Goal: Information Seeking & Learning: Learn about a topic

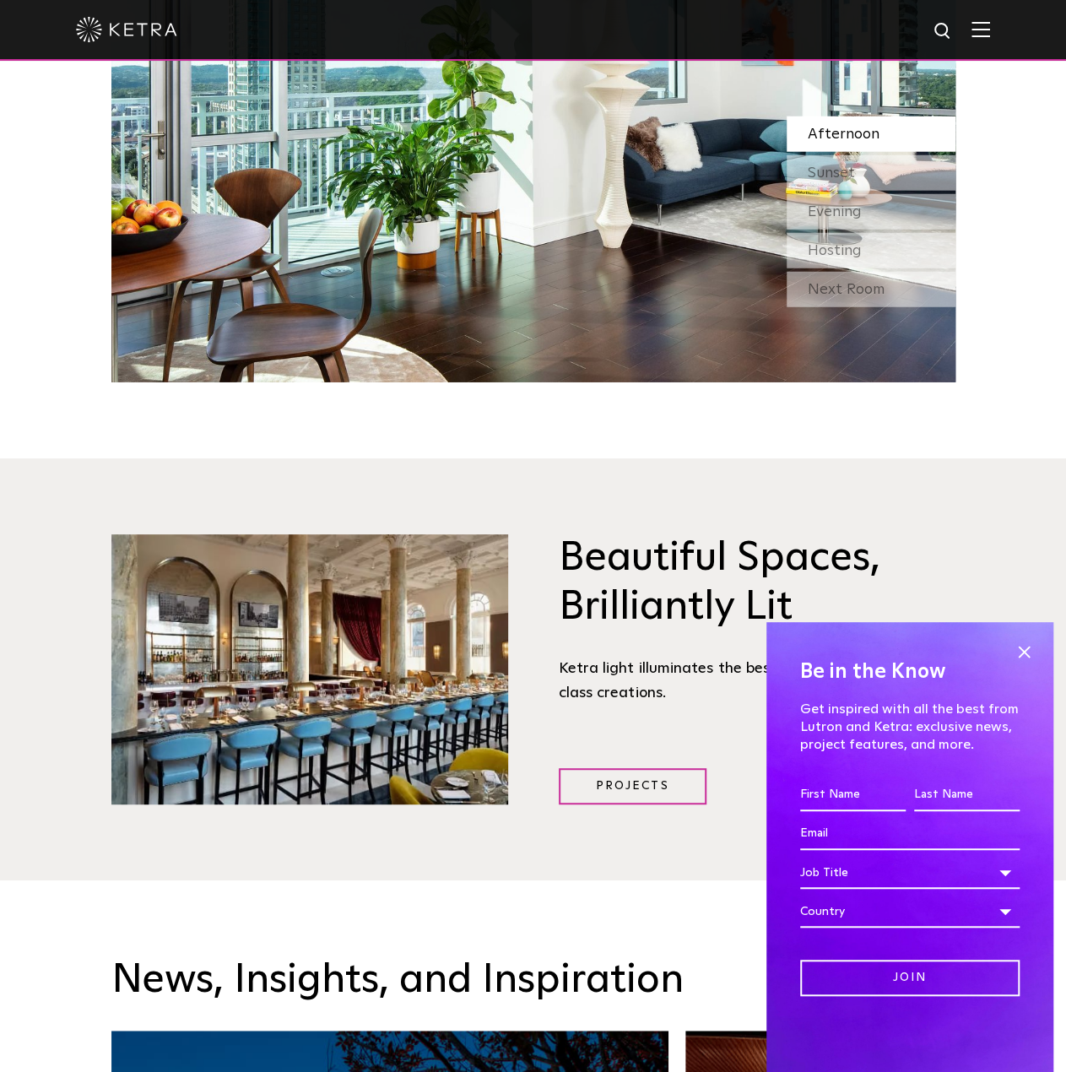
scroll to position [1687, 0]
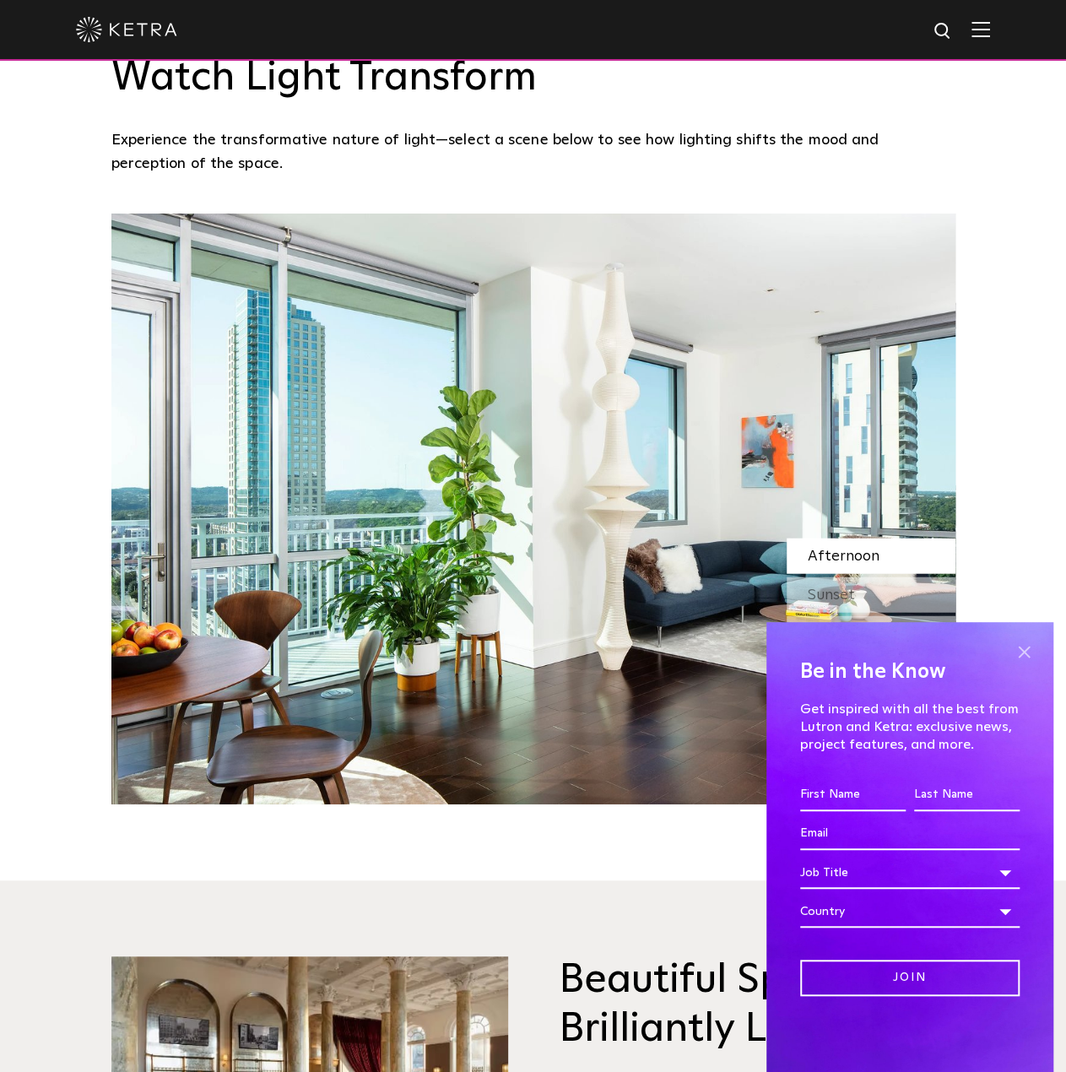
click at [1034, 651] on span at bounding box center [1023, 651] width 25 height 25
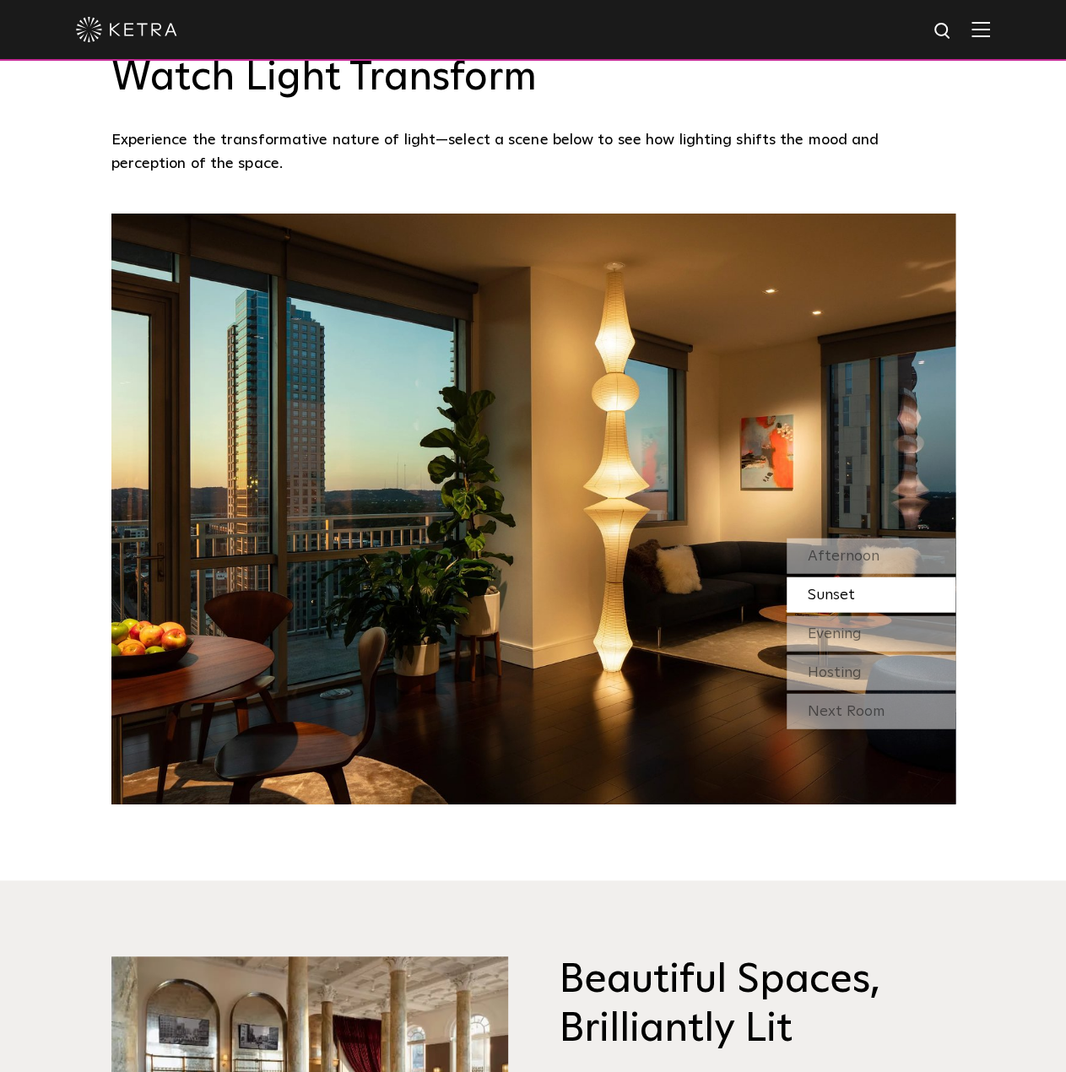
click at [609, 500] on img at bounding box center [533, 508] width 844 height 591
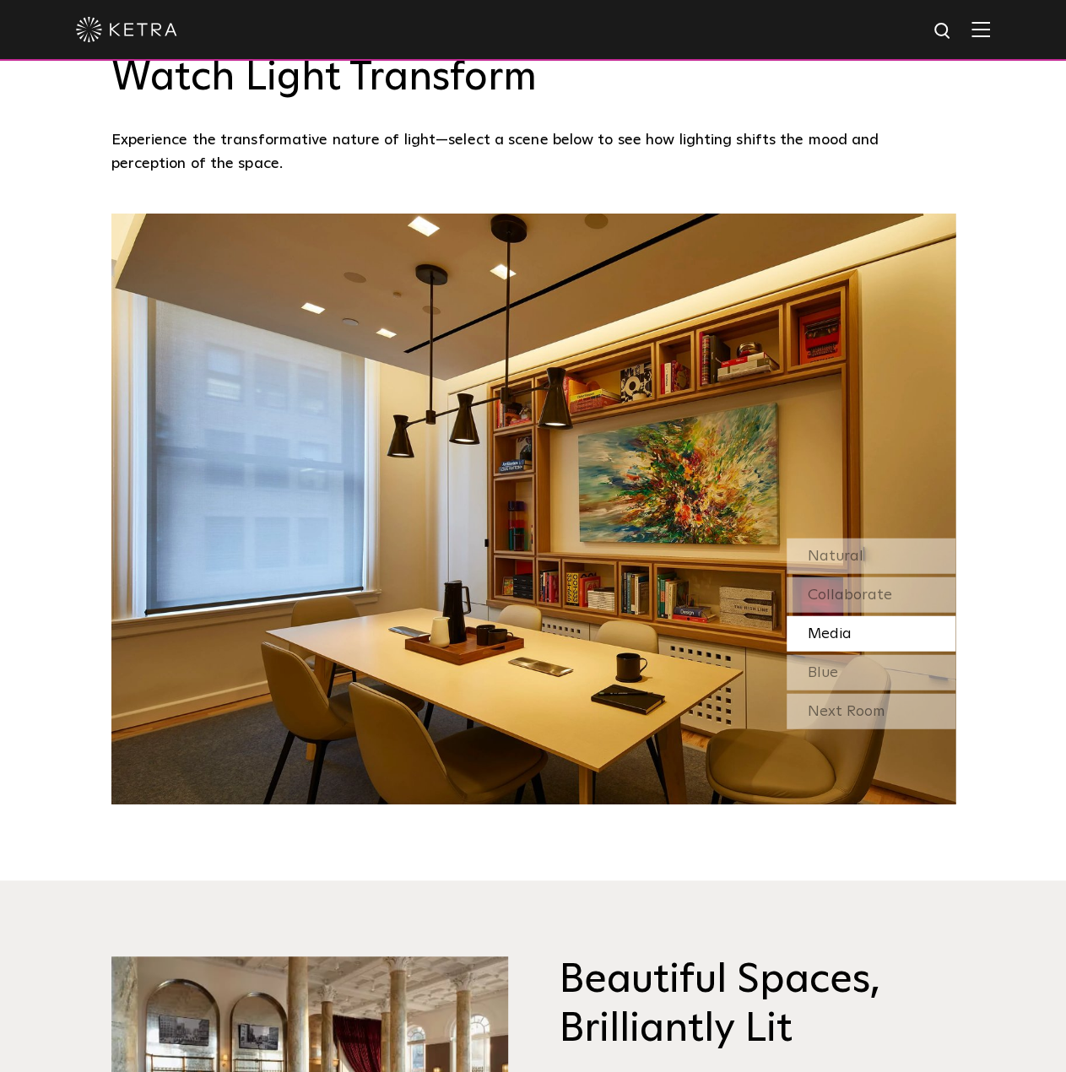
drag, startPoint x: 989, startPoint y: 249, endPoint x: 881, endPoint y: 402, distance: 187.7
click at [881, 402] on img at bounding box center [533, 508] width 844 height 591
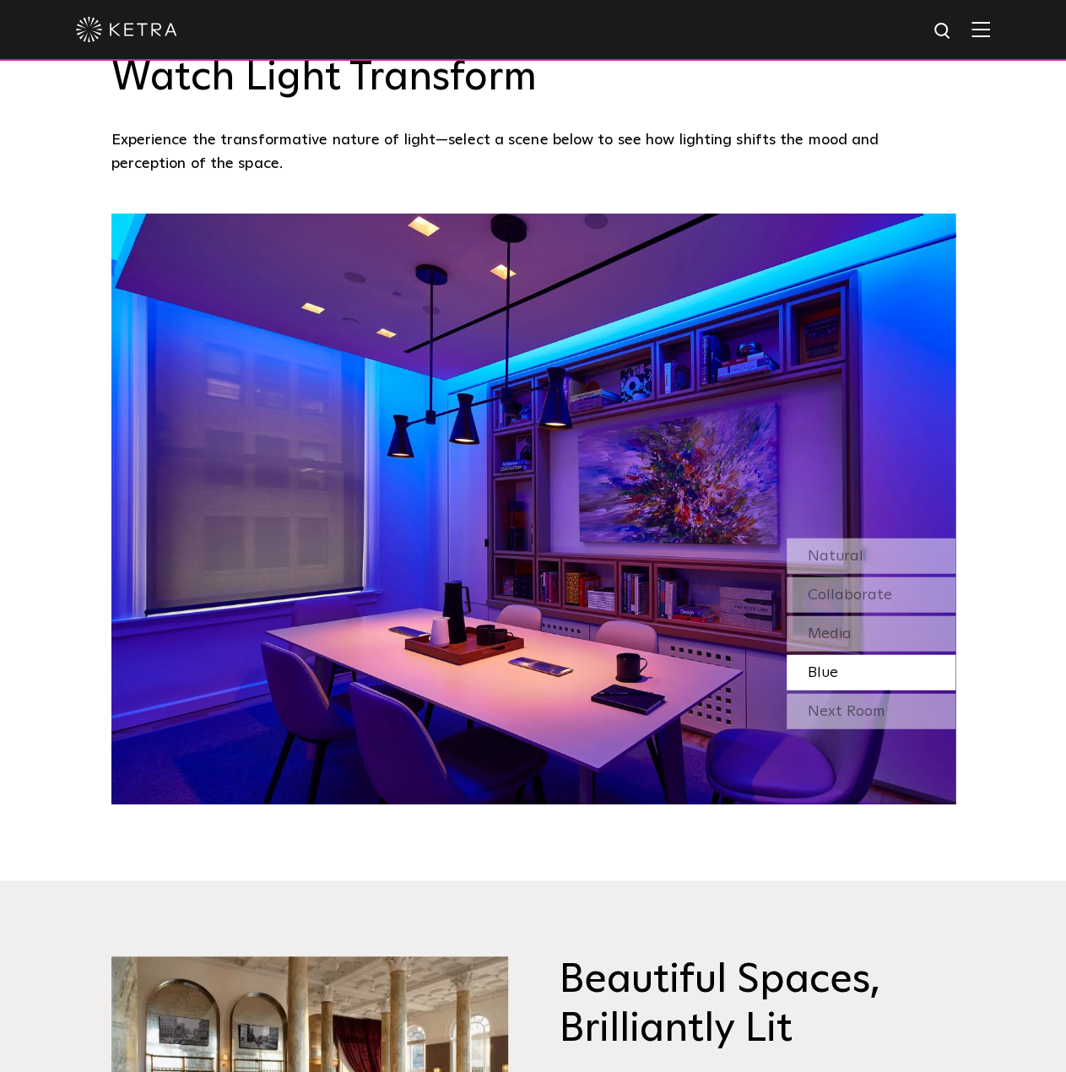
drag, startPoint x: 882, startPoint y: 386, endPoint x: 1001, endPoint y: 283, distance: 158.0
click at [1001, 283] on div "Watch Light Transform Experience the transformative nature of light—select a sc…" at bounding box center [533, 391] width 1066 height 826
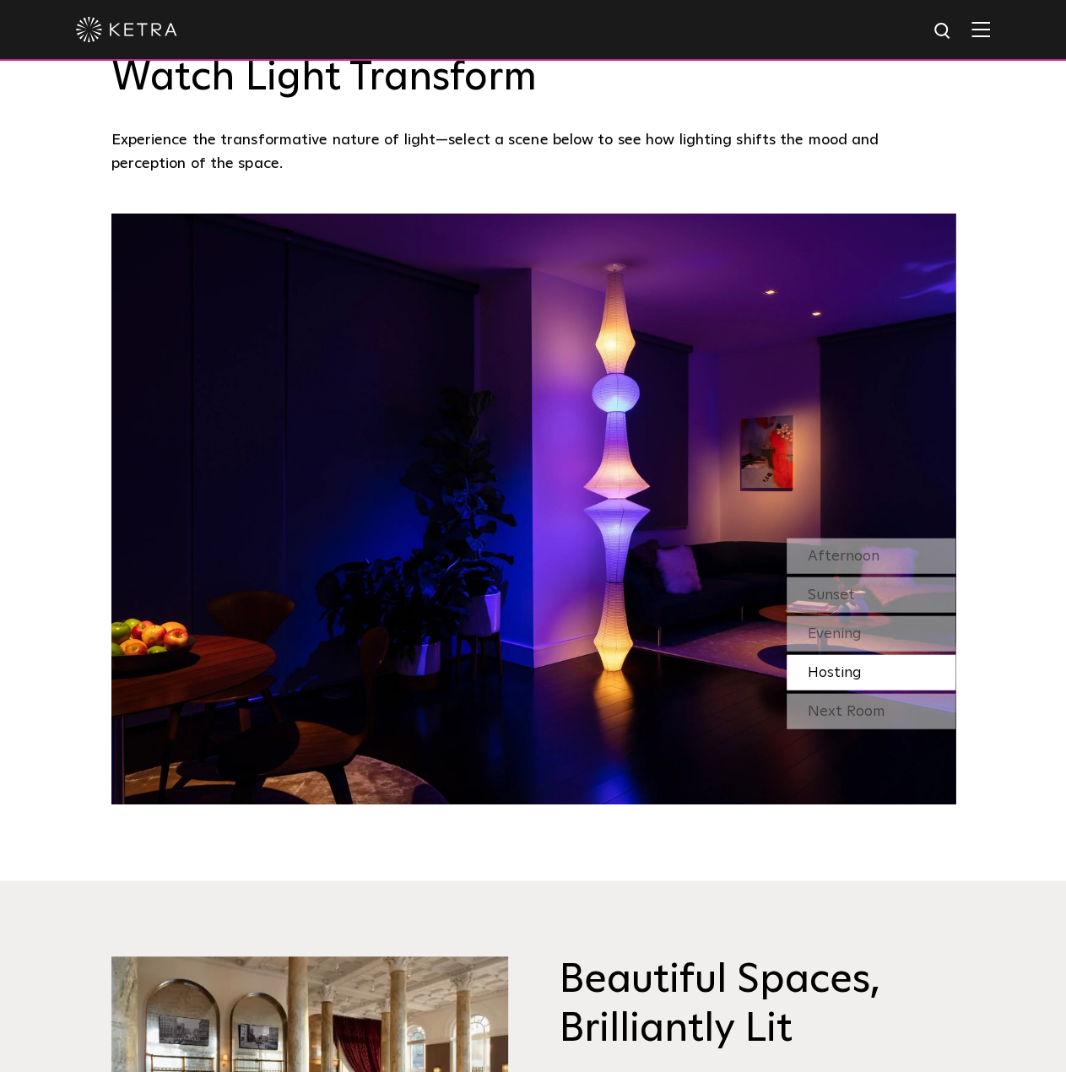
drag, startPoint x: 1000, startPoint y: 283, endPoint x: 913, endPoint y: 348, distance: 108.5
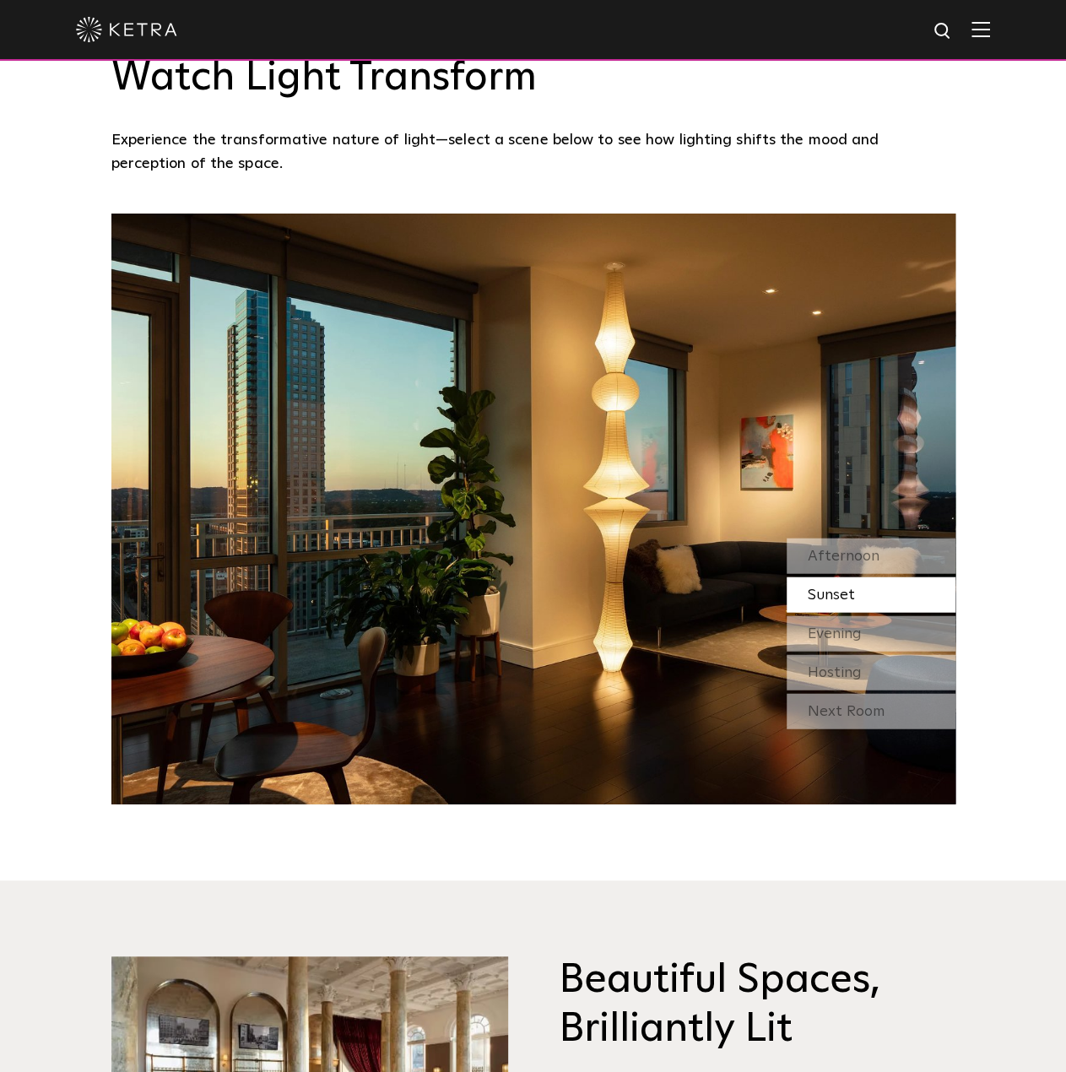
drag, startPoint x: 913, startPoint y: 348, endPoint x: 815, endPoint y: 446, distance: 139.0
click at [815, 446] on img at bounding box center [533, 508] width 844 height 591
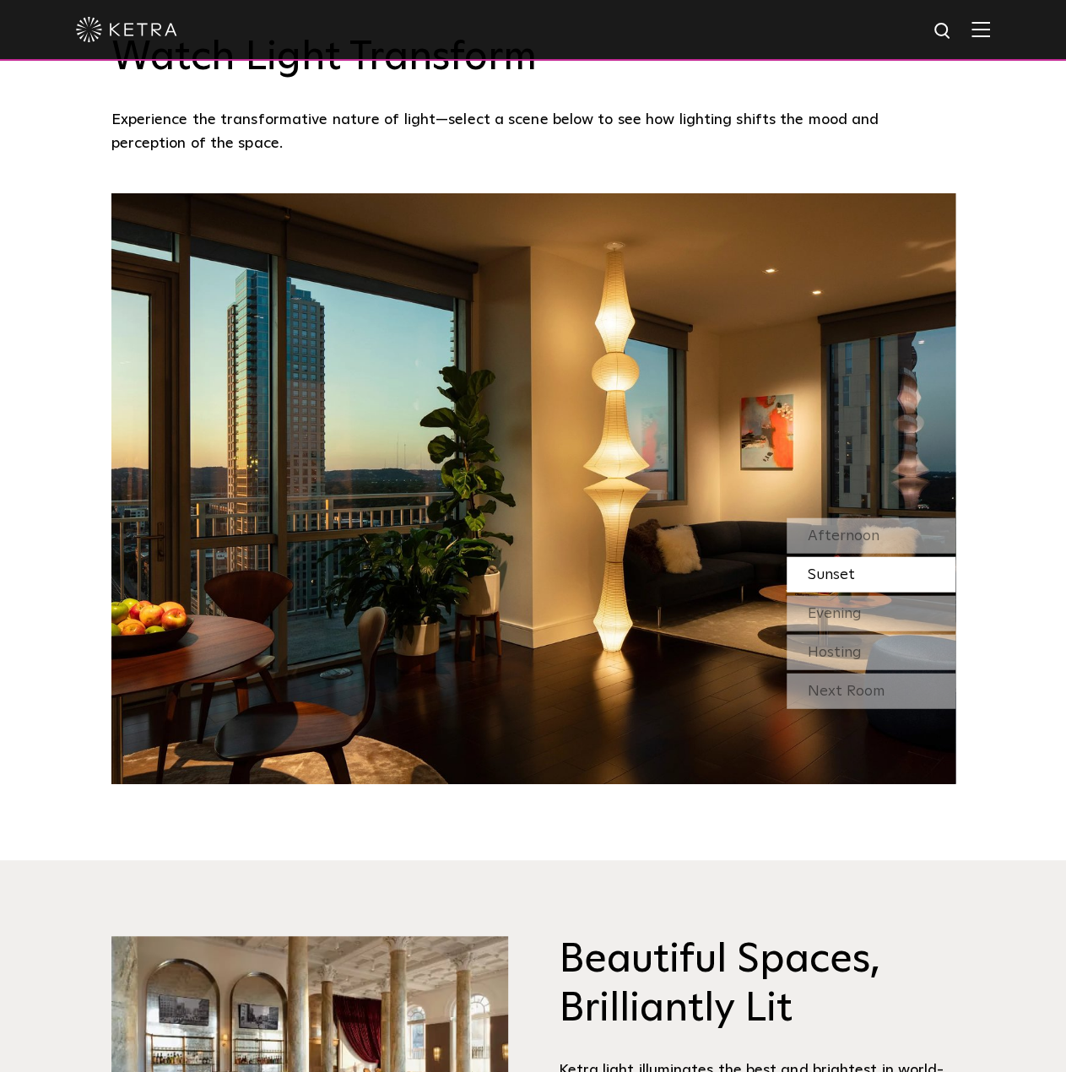
scroll to position [1519, 0]
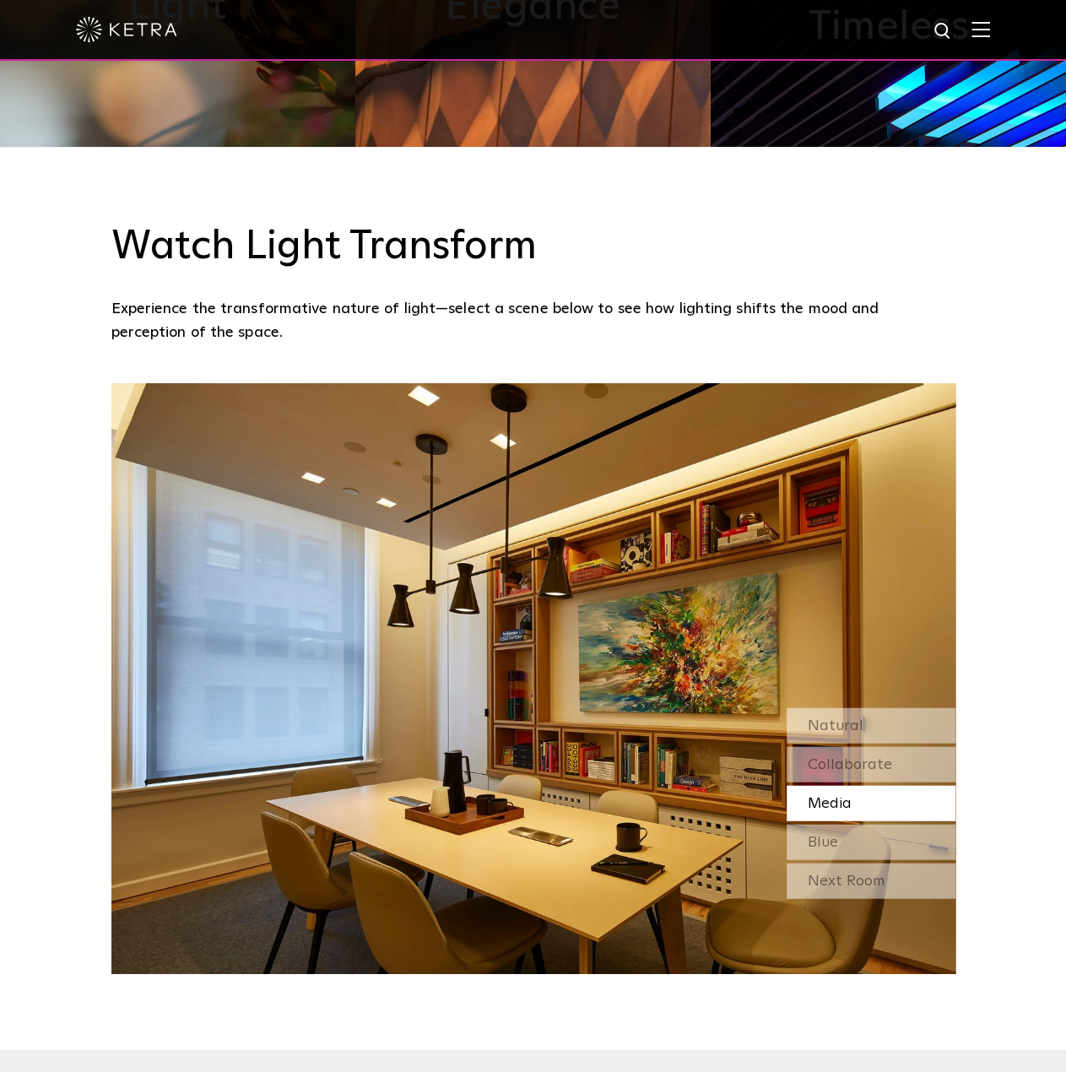
drag, startPoint x: 67, startPoint y: 497, endPoint x: 551, endPoint y: 429, distance: 489.0
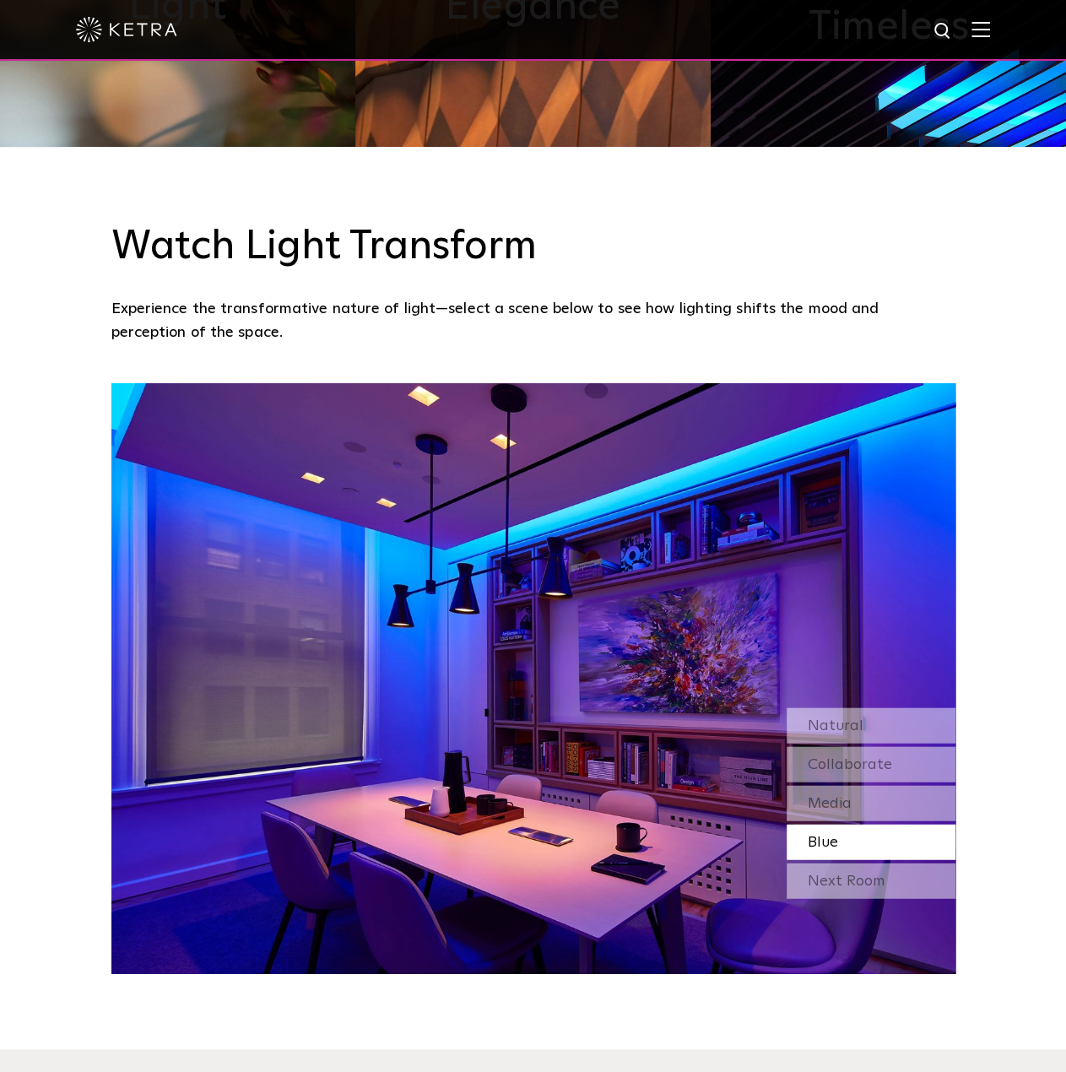
drag, startPoint x: 551, startPoint y: 429, endPoint x: 47, endPoint y: 431, distance: 503.7
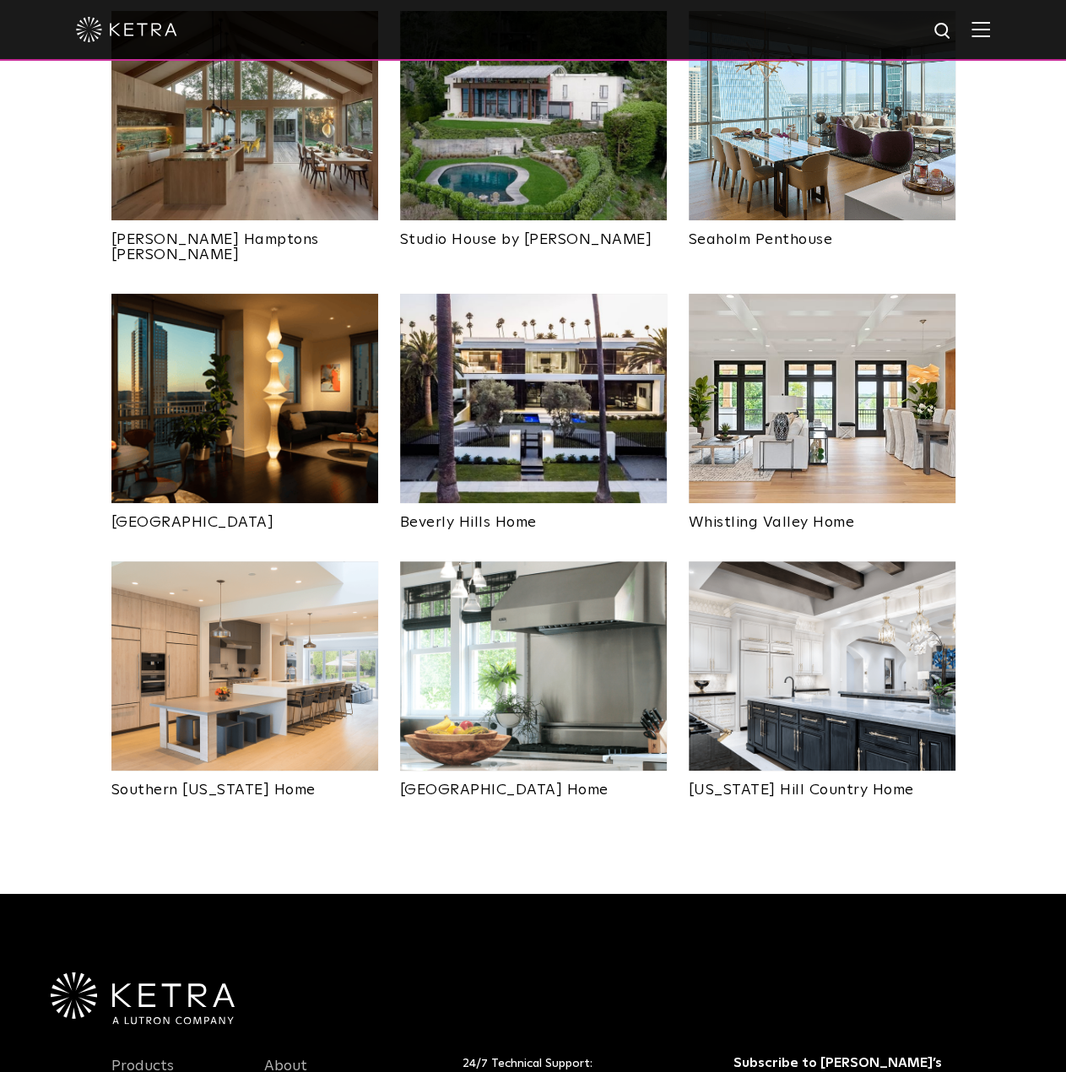
scroll to position [759, 0]
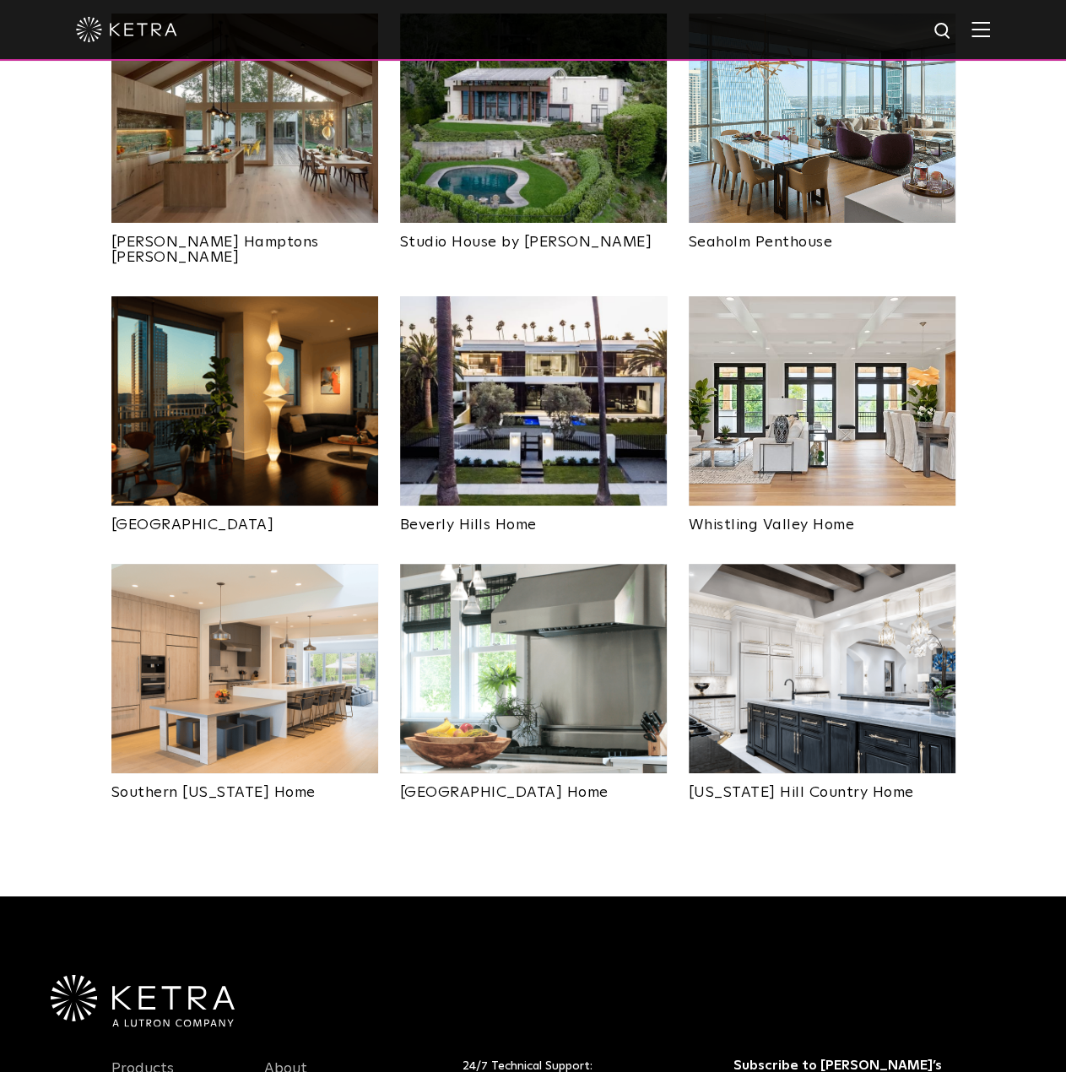
click at [513, 613] on img at bounding box center [533, 668] width 267 height 209
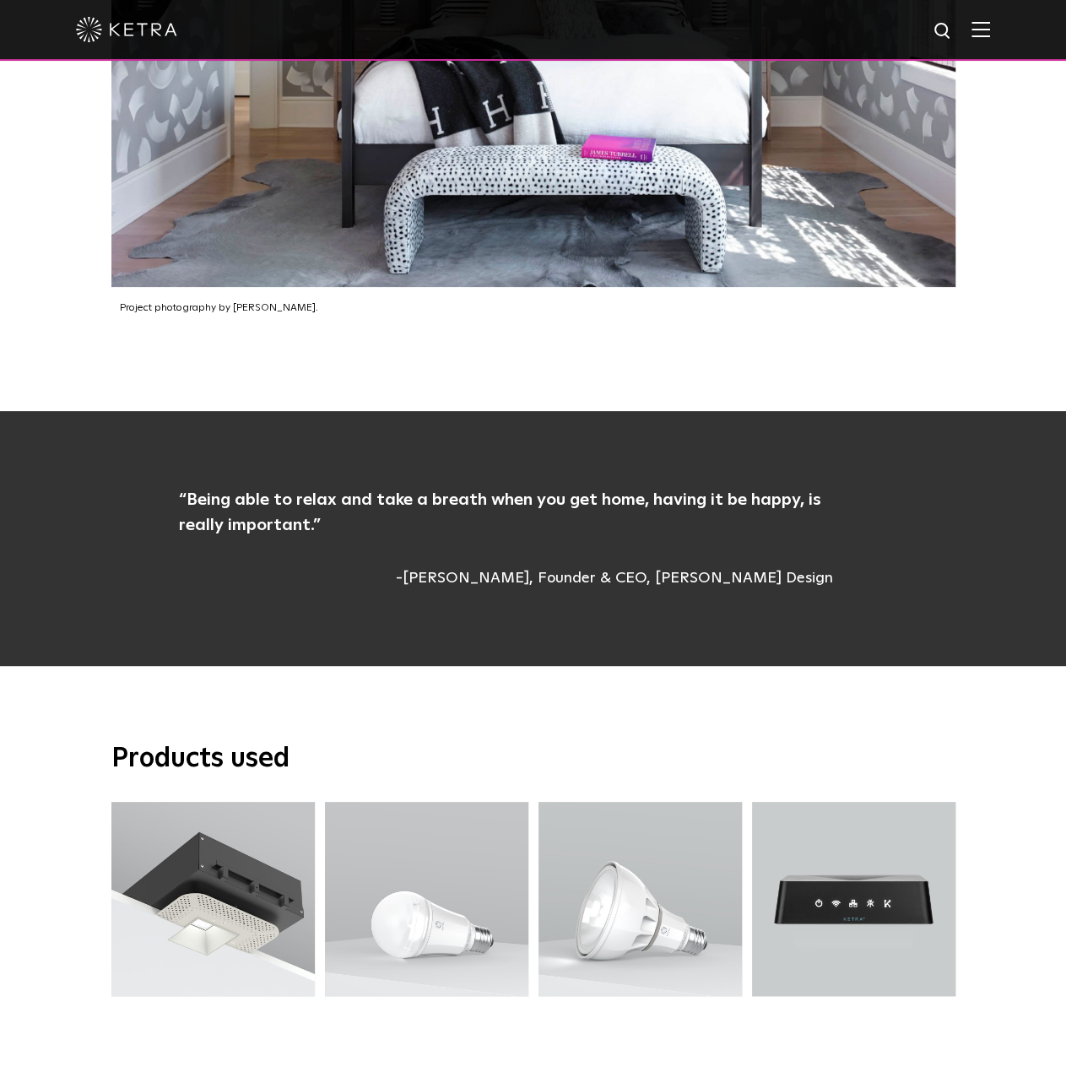
scroll to position [2784, 0]
